Goal: Navigation & Orientation: Understand site structure

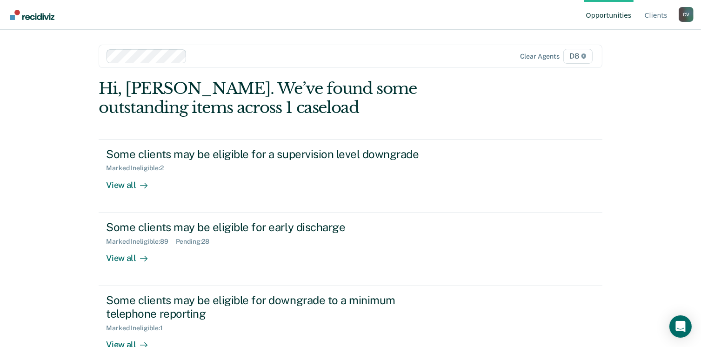
scroll to position [98, 0]
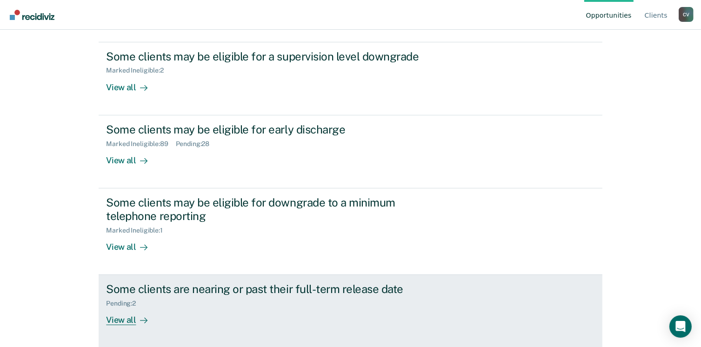
click at [121, 323] on div "View all" at bounding box center [132, 316] width 52 height 18
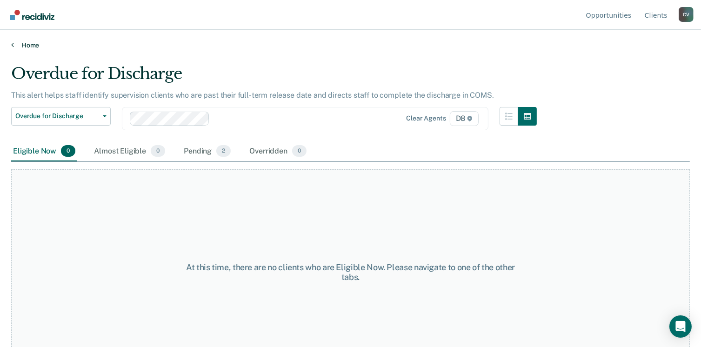
click at [30, 43] on link "Home" at bounding box center [350, 45] width 679 height 8
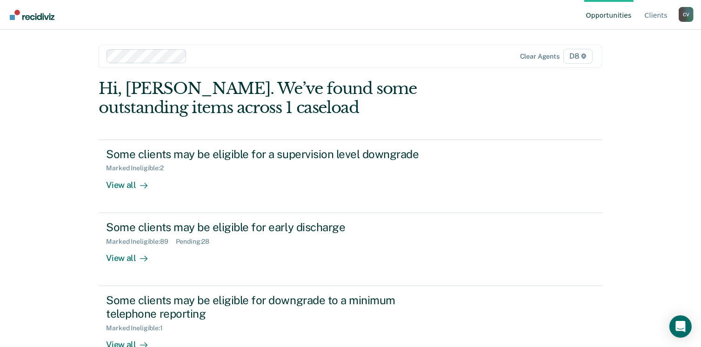
scroll to position [98, 0]
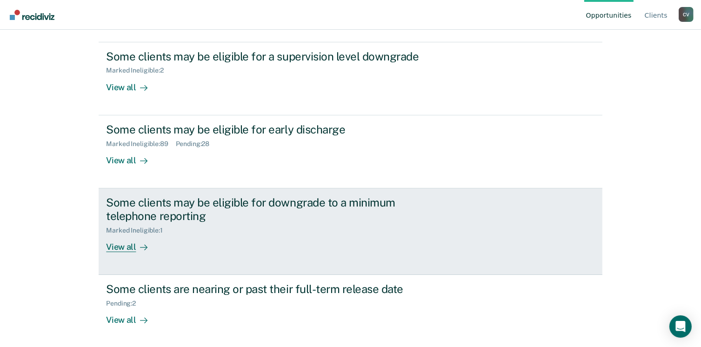
click at [128, 246] on div "View all" at bounding box center [132, 243] width 52 height 18
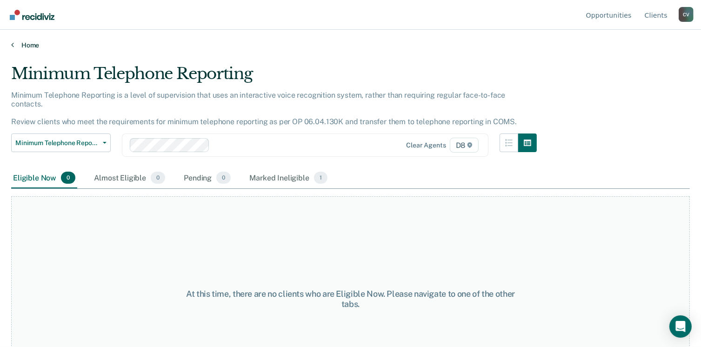
click at [28, 43] on link "Home" at bounding box center [350, 45] width 679 height 8
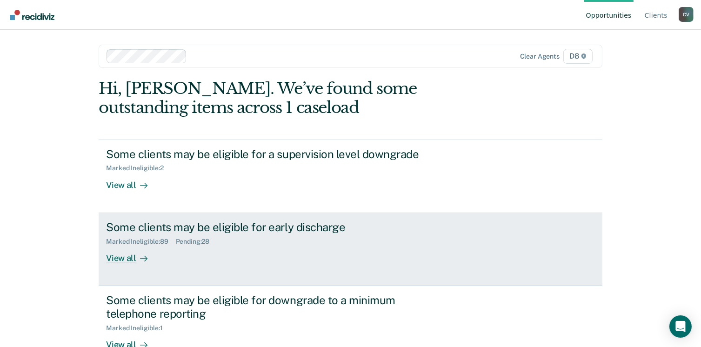
click at [129, 259] on div "View all" at bounding box center [132, 254] width 52 height 18
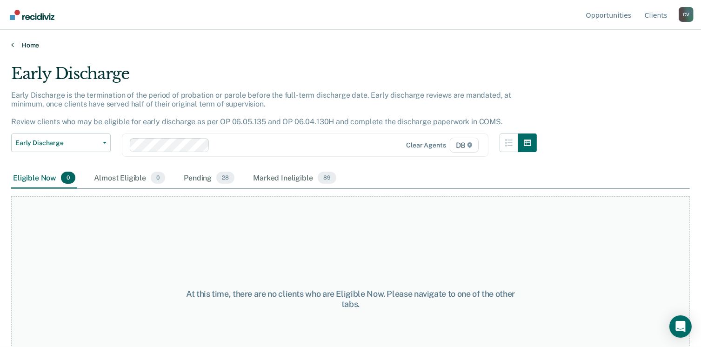
click at [30, 47] on link "Home" at bounding box center [350, 45] width 679 height 8
